Goal: Task Accomplishment & Management: Manage account settings

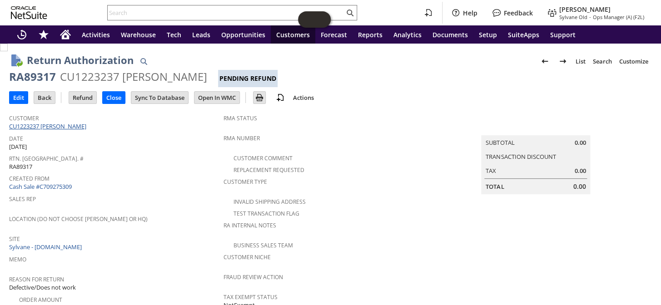
click at [51, 123] on link "CU1223237 [PERSON_NAME]" at bounding box center [48, 126] width 79 height 8
click at [67, 183] on link "Cash Sale #C709275309" at bounding box center [40, 187] width 63 height 8
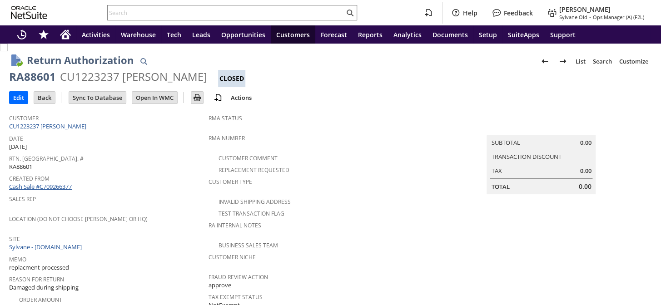
click at [68, 184] on link "Cash Sale #C709266377" at bounding box center [40, 187] width 63 height 8
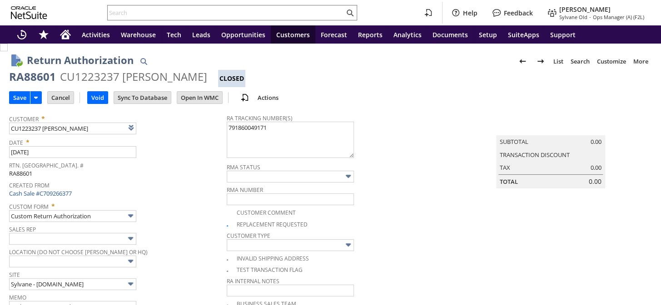
scroll to position [163, 0]
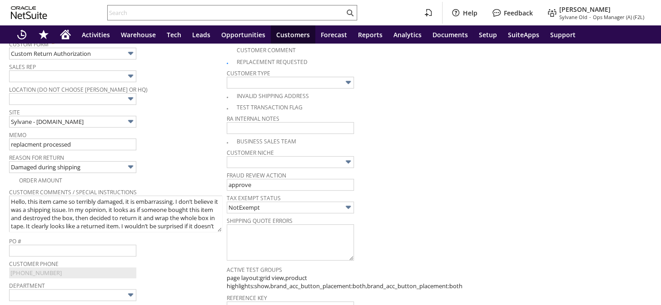
type input "Add"
type input "Copy Previous"
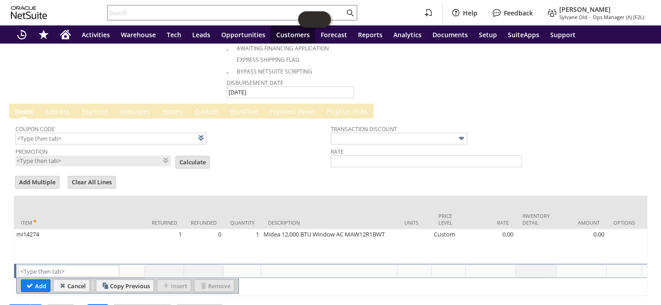
scroll to position [561, 0]
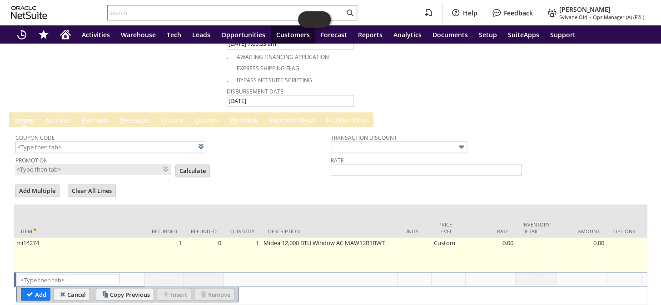
click at [438, 237] on td "Custom" at bounding box center [448, 254] width 34 height 35
type input "Custom"
type input "mi14274"
type input "OK"
type input "Make Copy"
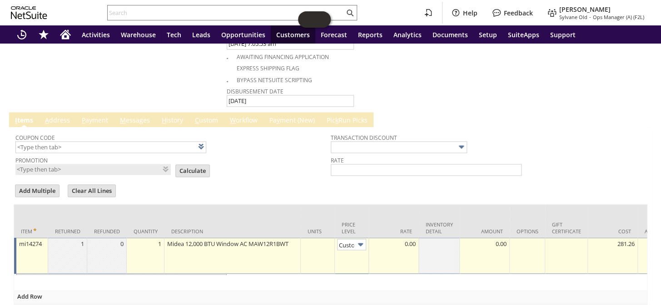
scroll to position [0, 6]
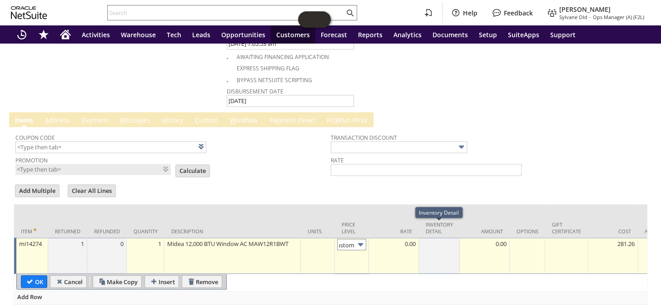
click at [354, 239] on input "Custom" at bounding box center [351, 244] width 29 height 11
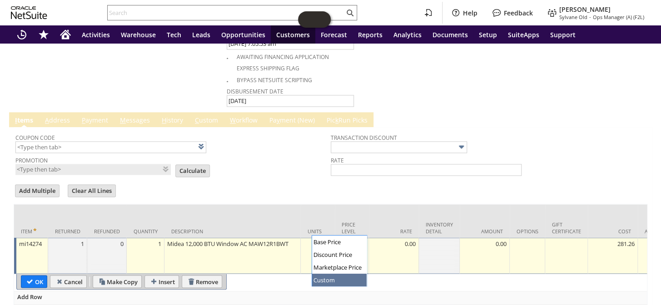
type input "Base Price"
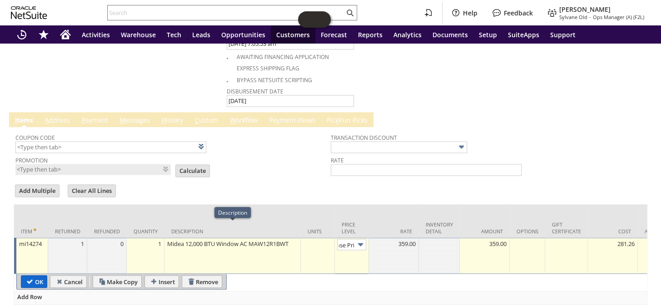
click at [36, 276] on input "OK" at bounding box center [33, 282] width 25 height 12
type input "Add"
type input "Copy Previous"
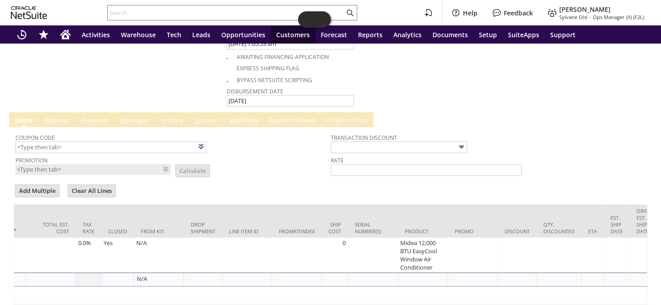
scroll to position [0, 617]
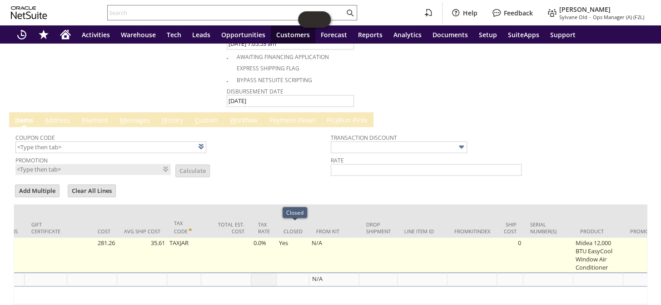
click at [288, 237] on td "Yes" at bounding box center [292, 254] width 33 height 35
checkbox input "true"
type input "mi14274"
type input "OK"
type input "Make Copy"
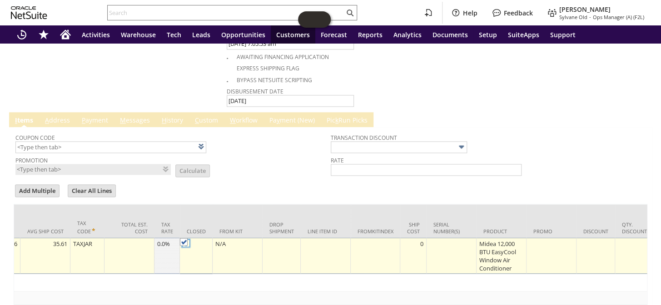
click at [183, 238] on img at bounding box center [184, 242] width 8 height 8
checkbox input "false"
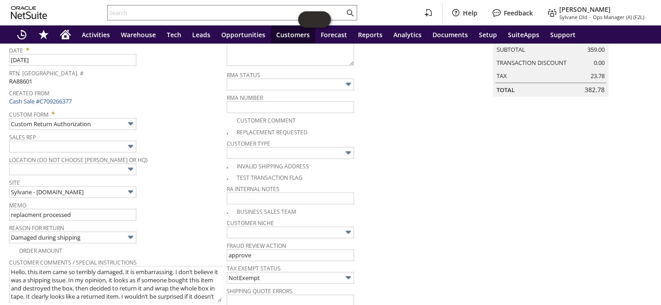
scroll to position [0, 0]
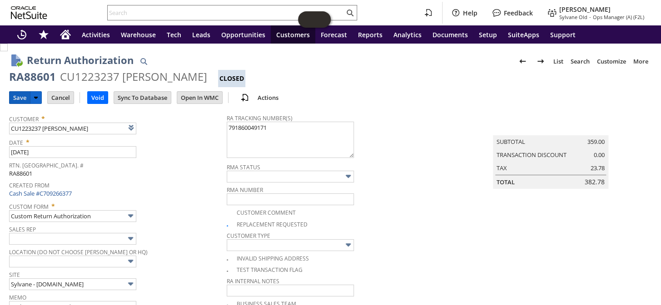
click at [17, 95] on input "Save" at bounding box center [20, 98] width 20 height 12
type input "Add"
type input "Copy Previous"
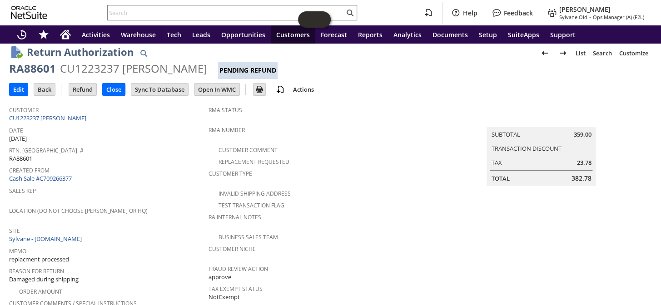
scroll to position [41, 0]
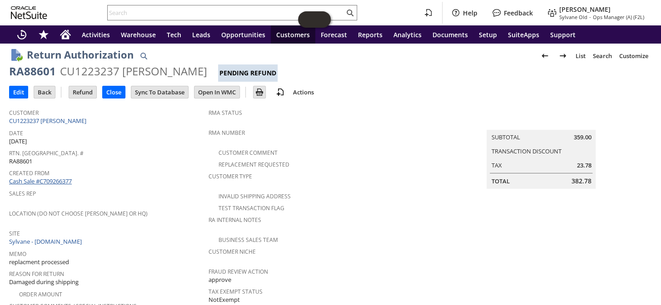
click at [49, 177] on link "Cash Sale #C709266377" at bounding box center [40, 181] width 63 height 8
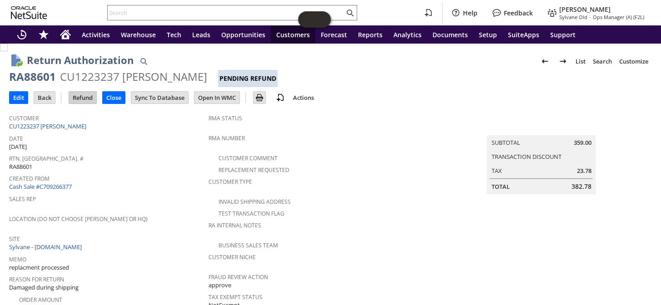
click at [84, 97] on input "Refund" at bounding box center [82, 98] width 27 height 12
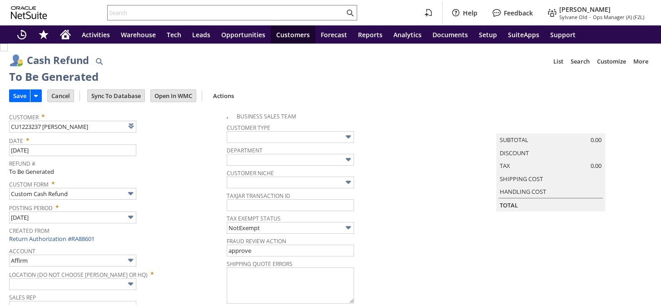
type input "Regions - Merchant 0414"
type input "Headquarters : Head... : Pending Testing"
type input "Add"
type input "Copy Previous"
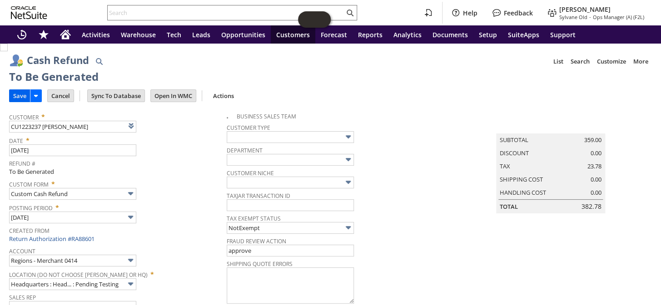
click at [16, 96] on input "Save" at bounding box center [20, 96] width 20 height 12
